Goal: Task Accomplishment & Management: Complete application form

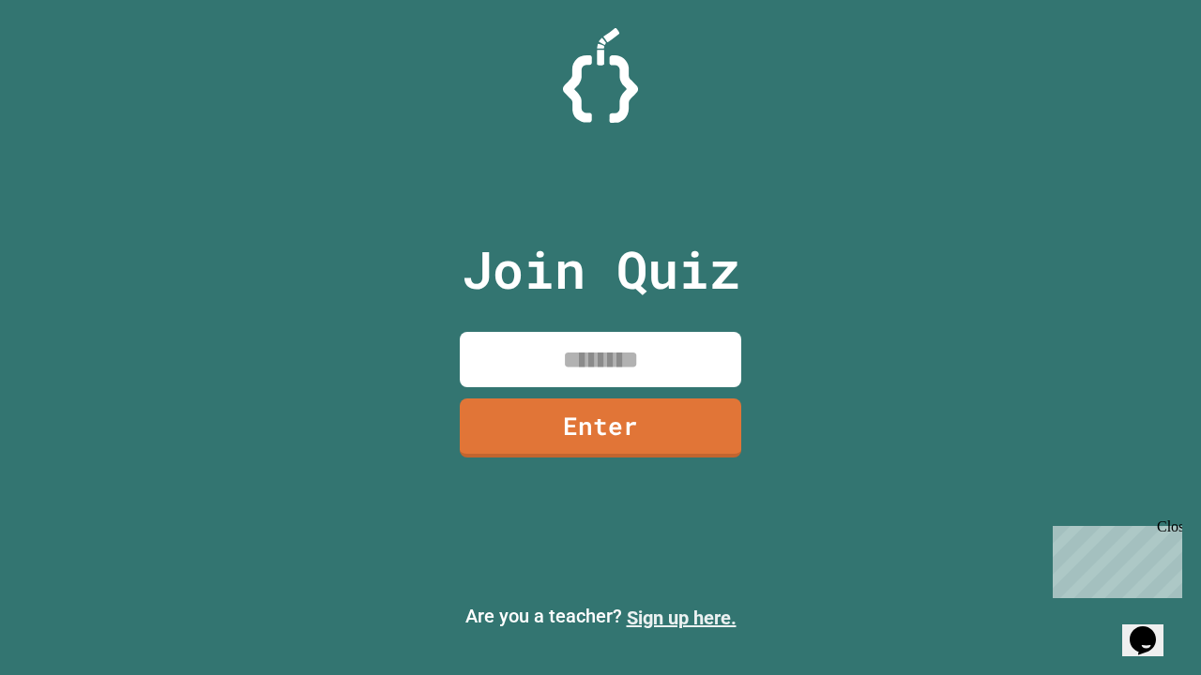
click at [681, 618] on link "Sign up here." at bounding box center [682, 618] width 110 height 23
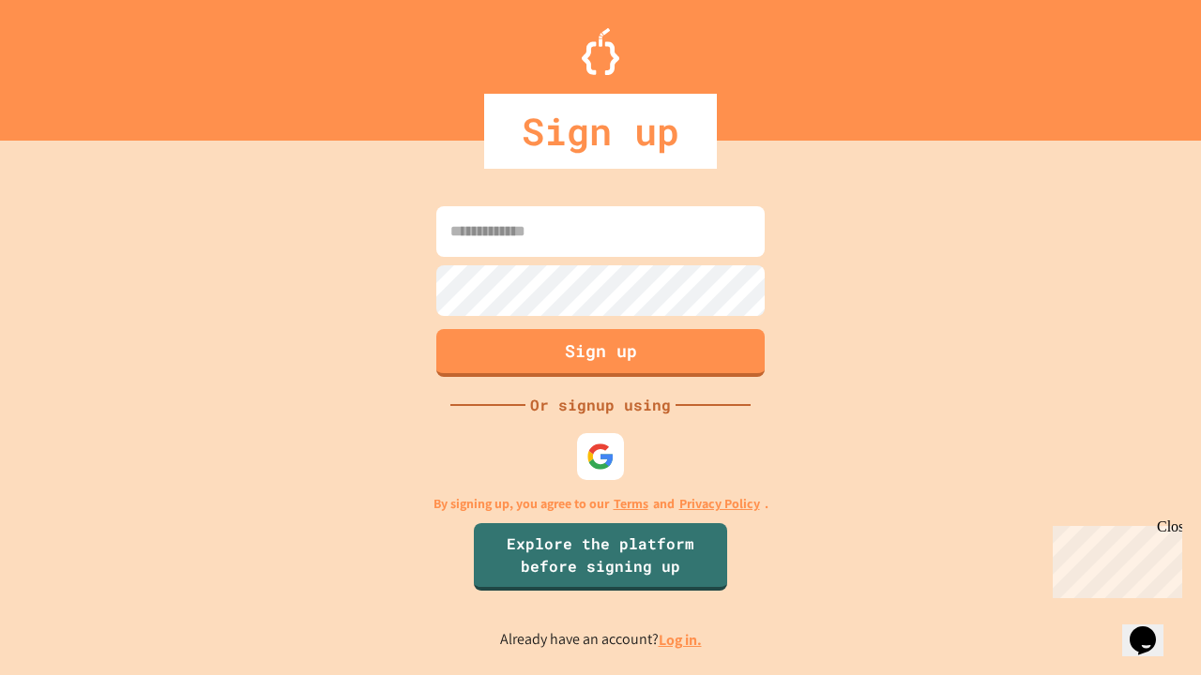
click at [681, 640] on link "Log in." at bounding box center [680, 640] width 43 height 20
